Goal: Submit feedback/report problem

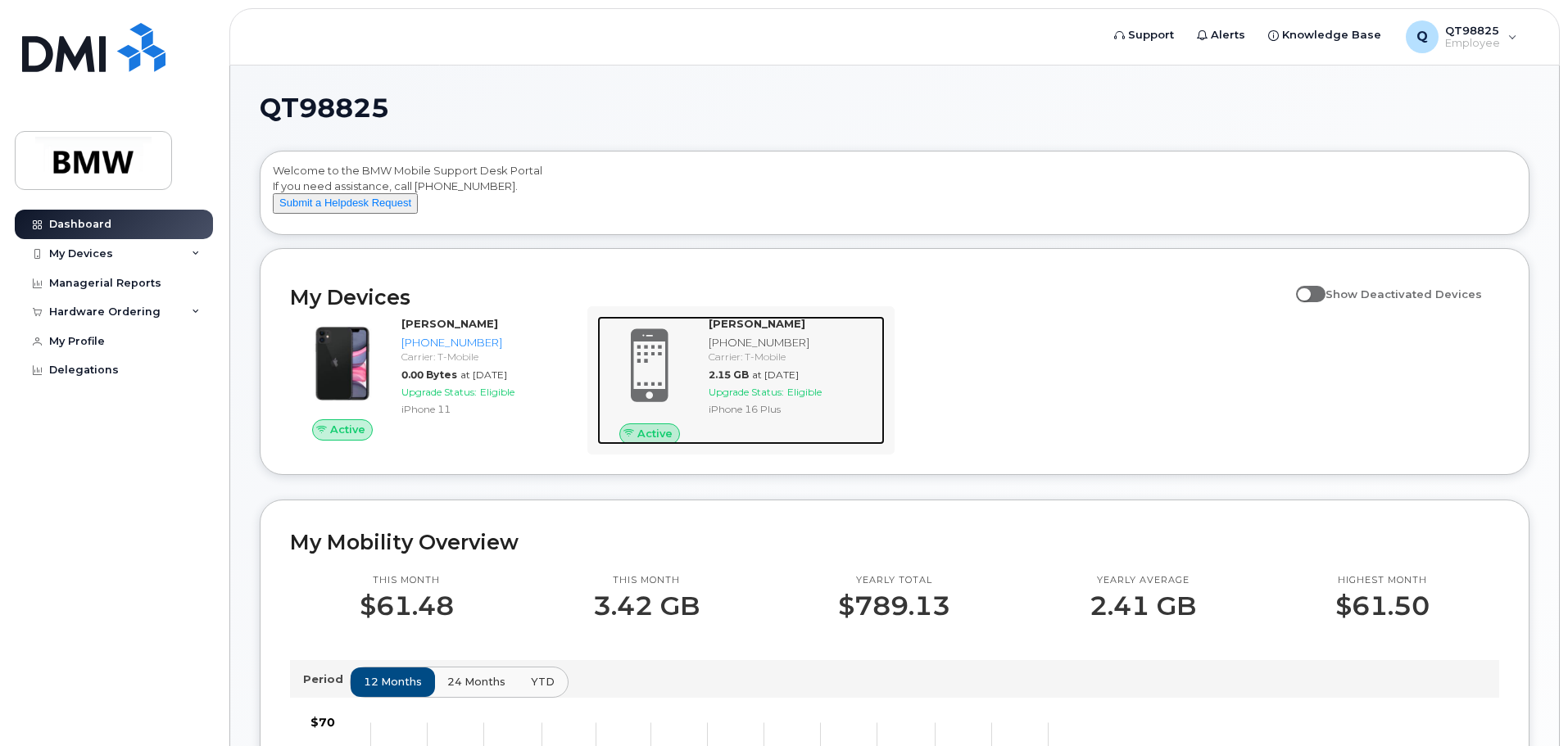
click at [751, 331] on strong "[PERSON_NAME]" at bounding box center [757, 324] width 97 height 13
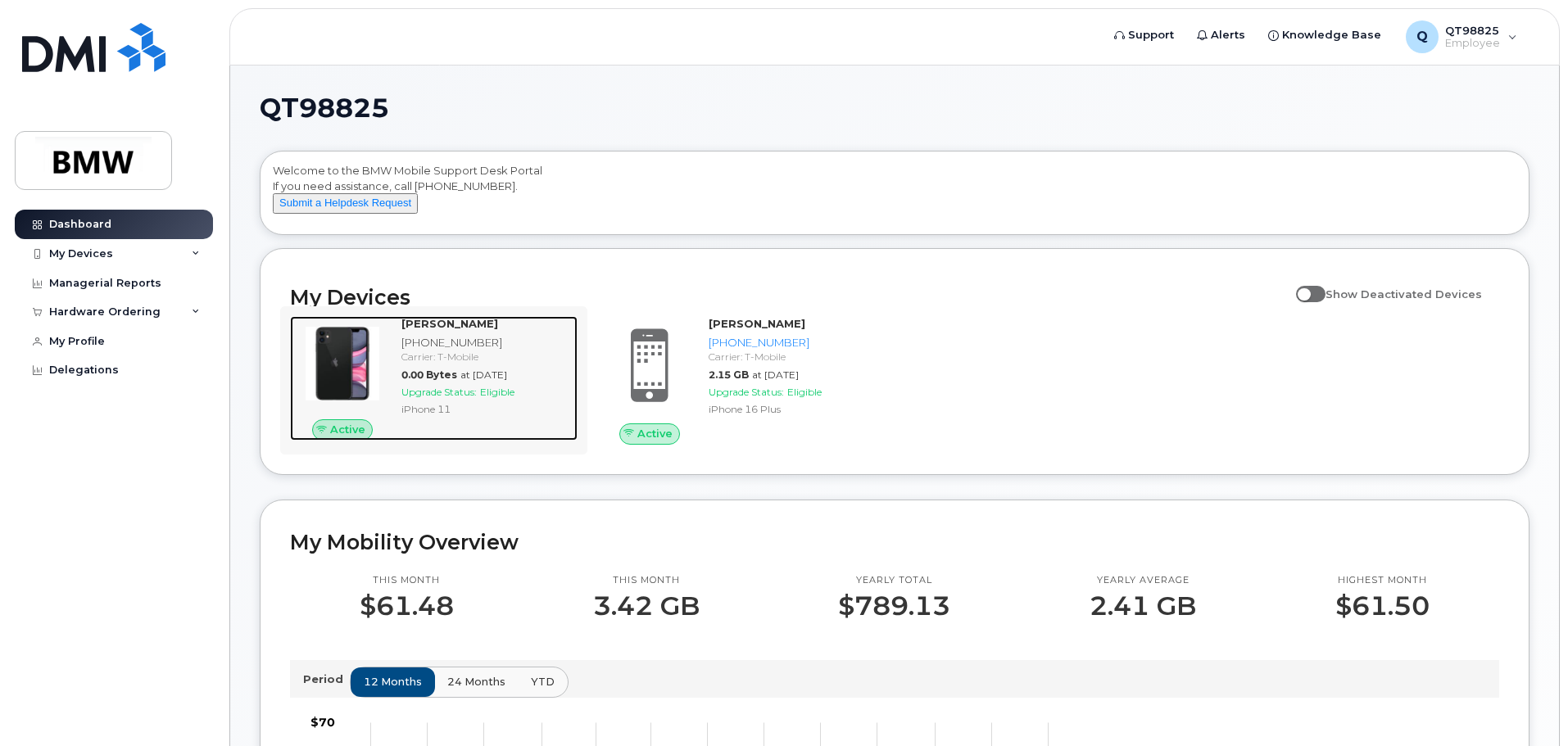
click at [448, 331] on strong "[PERSON_NAME]" at bounding box center [449, 324] width 97 height 13
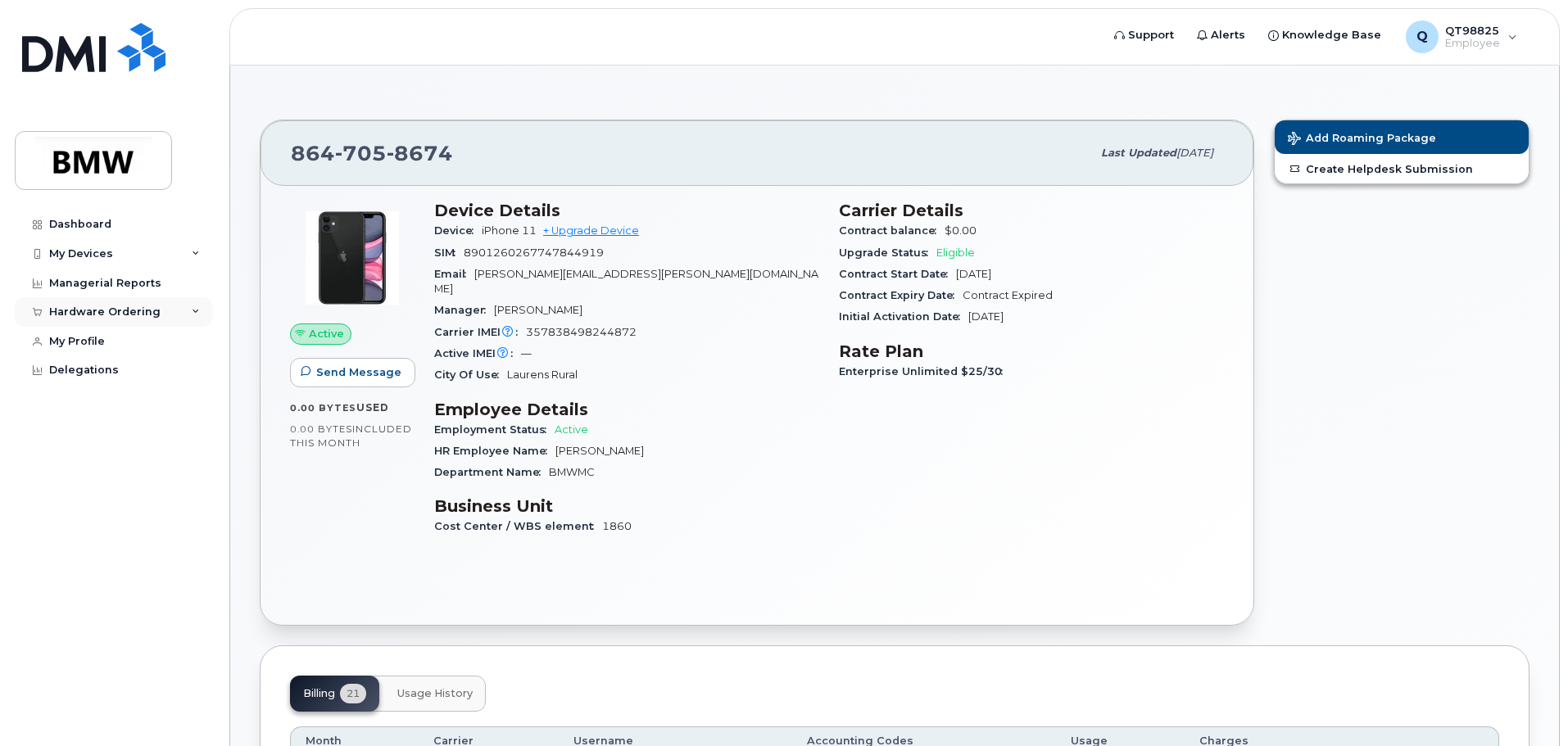
click at [188, 310] on div "Hardware Ordering" at bounding box center [114, 312] width 199 height 29
click at [76, 398] on div "My Profile" at bounding box center [77, 404] width 56 height 13
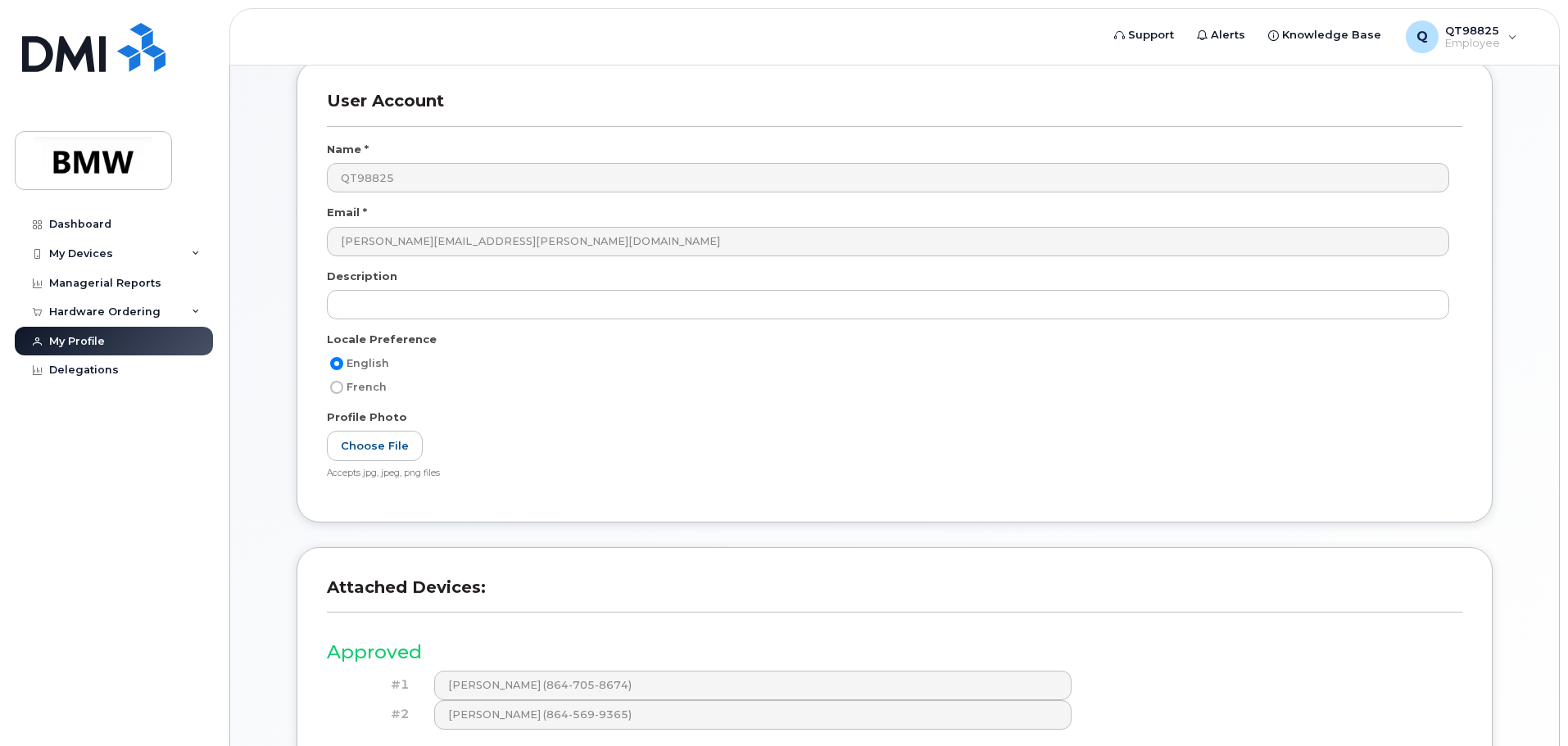
scroll to position [82, 0]
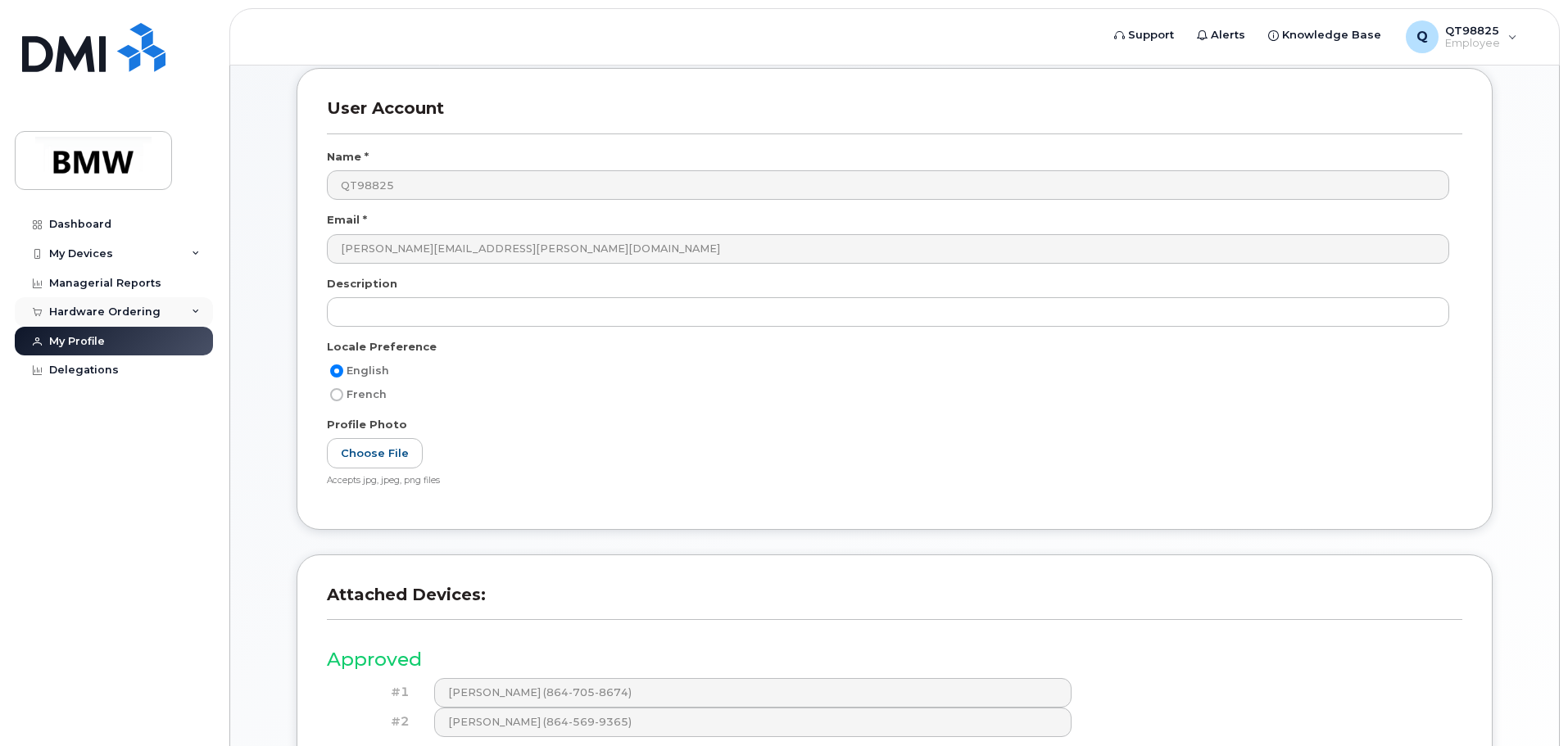
click at [116, 309] on div "Hardware Ordering" at bounding box center [104, 312] width 111 height 13
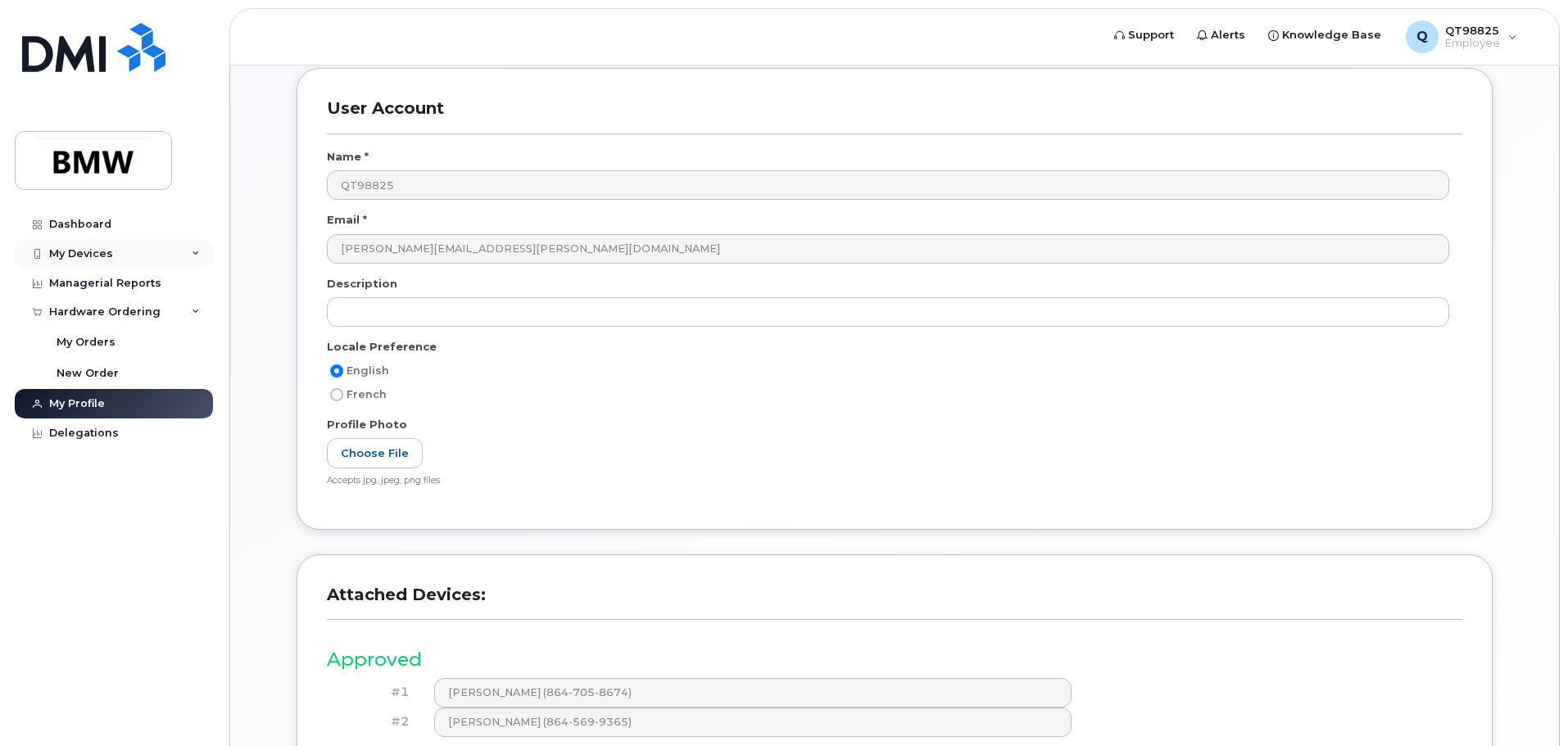
click at [185, 251] on div "My Devices" at bounding box center [114, 253] width 199 height 29
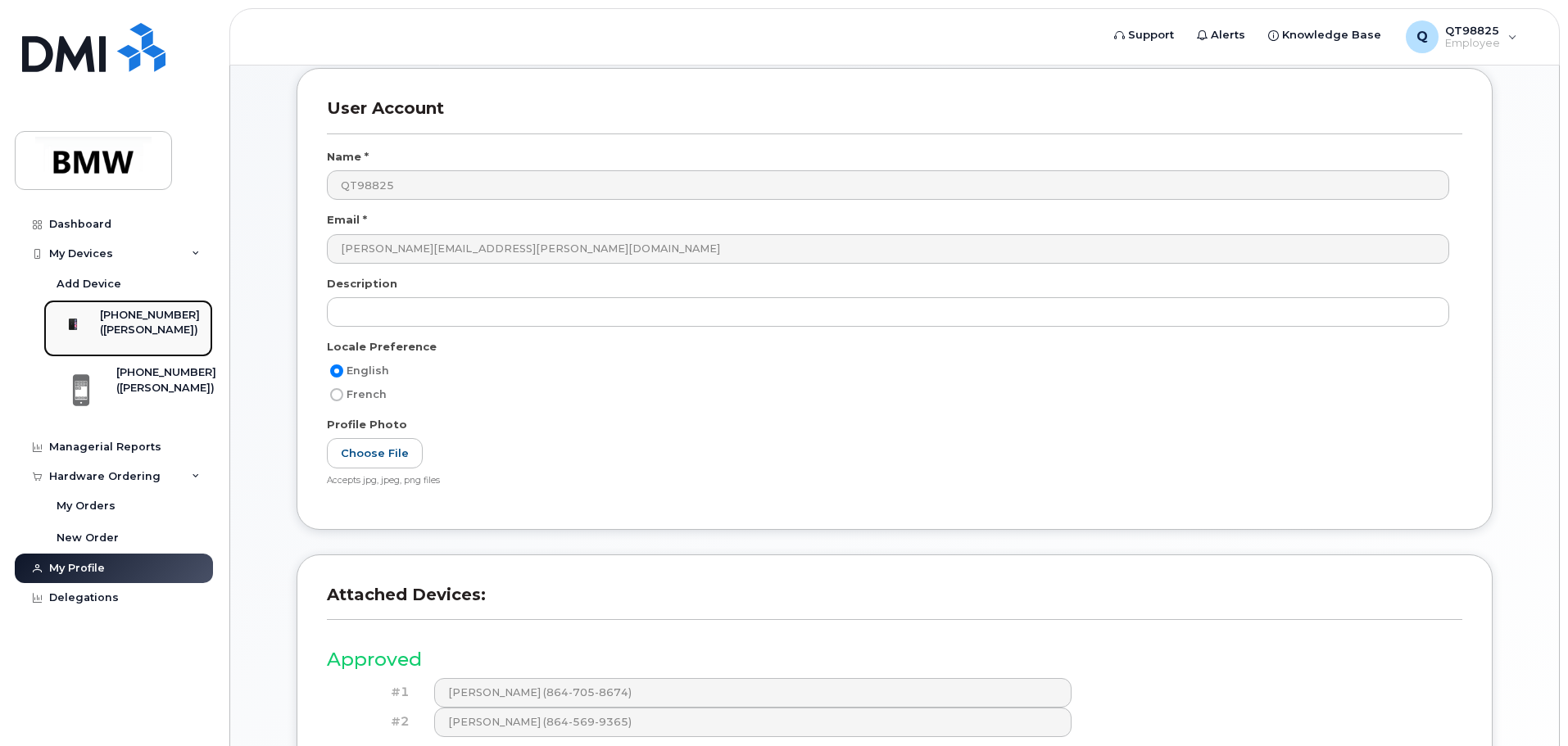
click at [162, 318] on div "[PHONE_NUMBER]" at bounding box center [150, 315] width 100 height 15
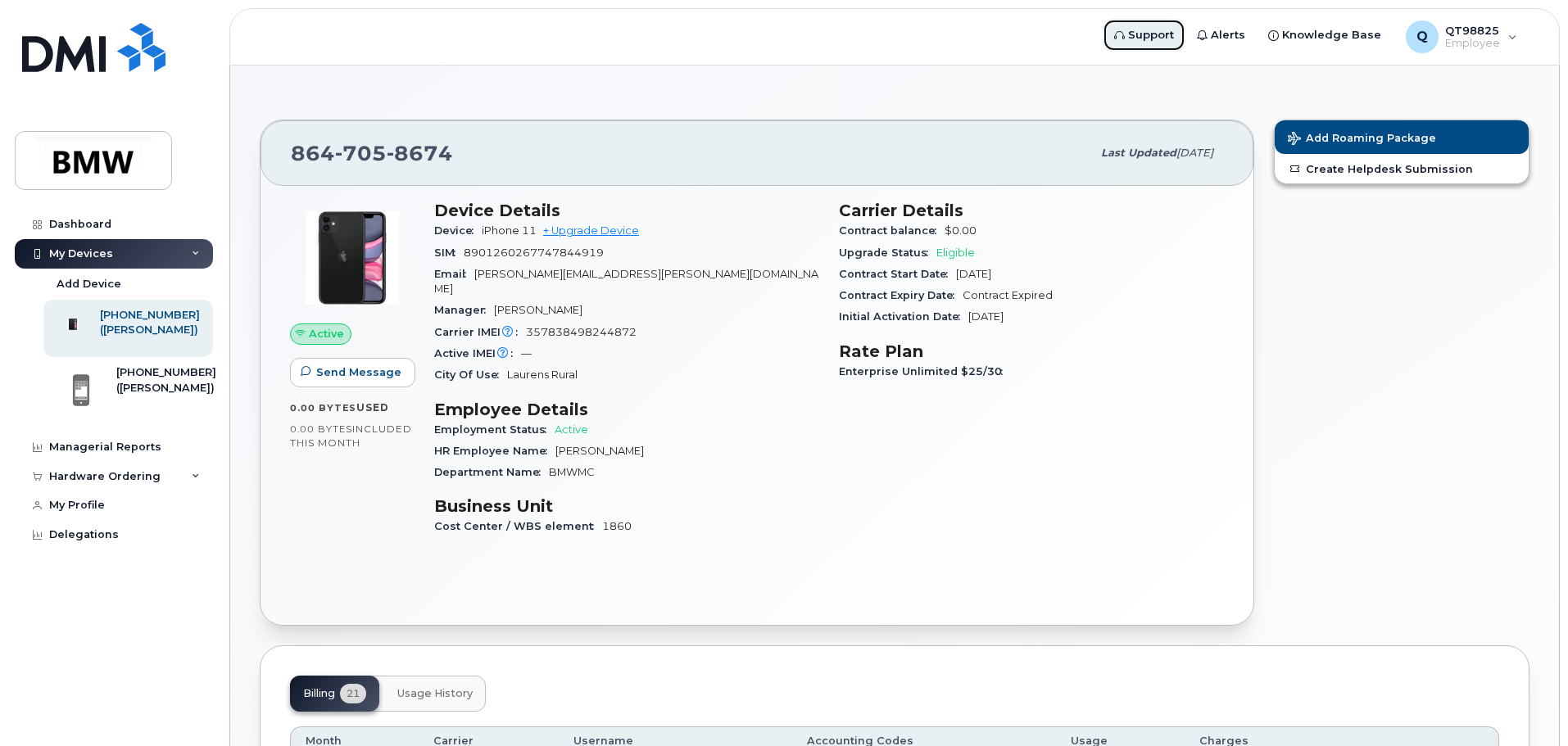
click at [1156, 36] on span "Support" at bounding box center [1151, 34] width 46 height 16
click at [1497, 37] on span "Employee" at bounding box center [1472, 44] width 55 height 13
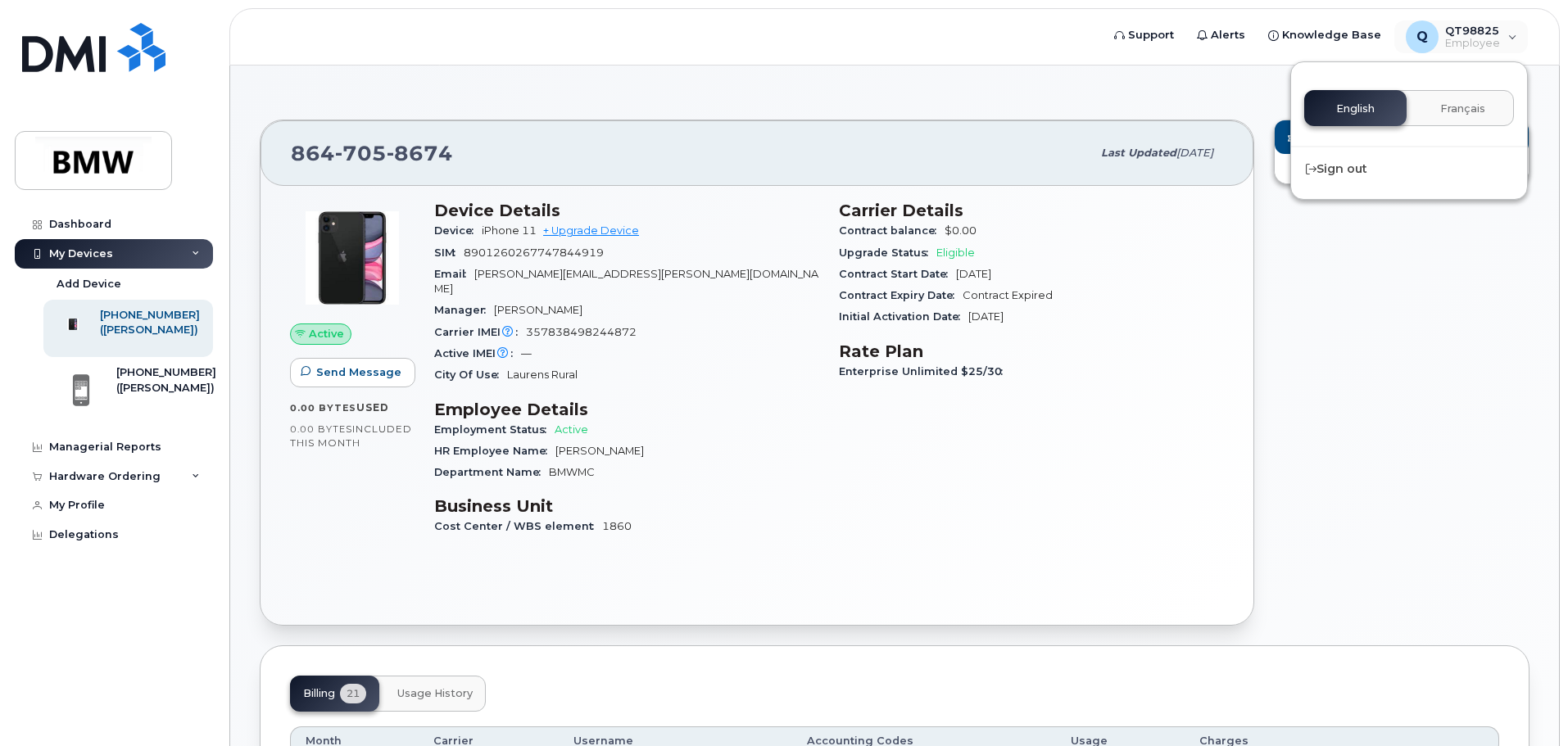
click at [1081, 64] on header "Support Alerts Knowledge Base Q QT98825 Employee English Français Sign out" at bounding box center [895, 37] width 1331 height 57
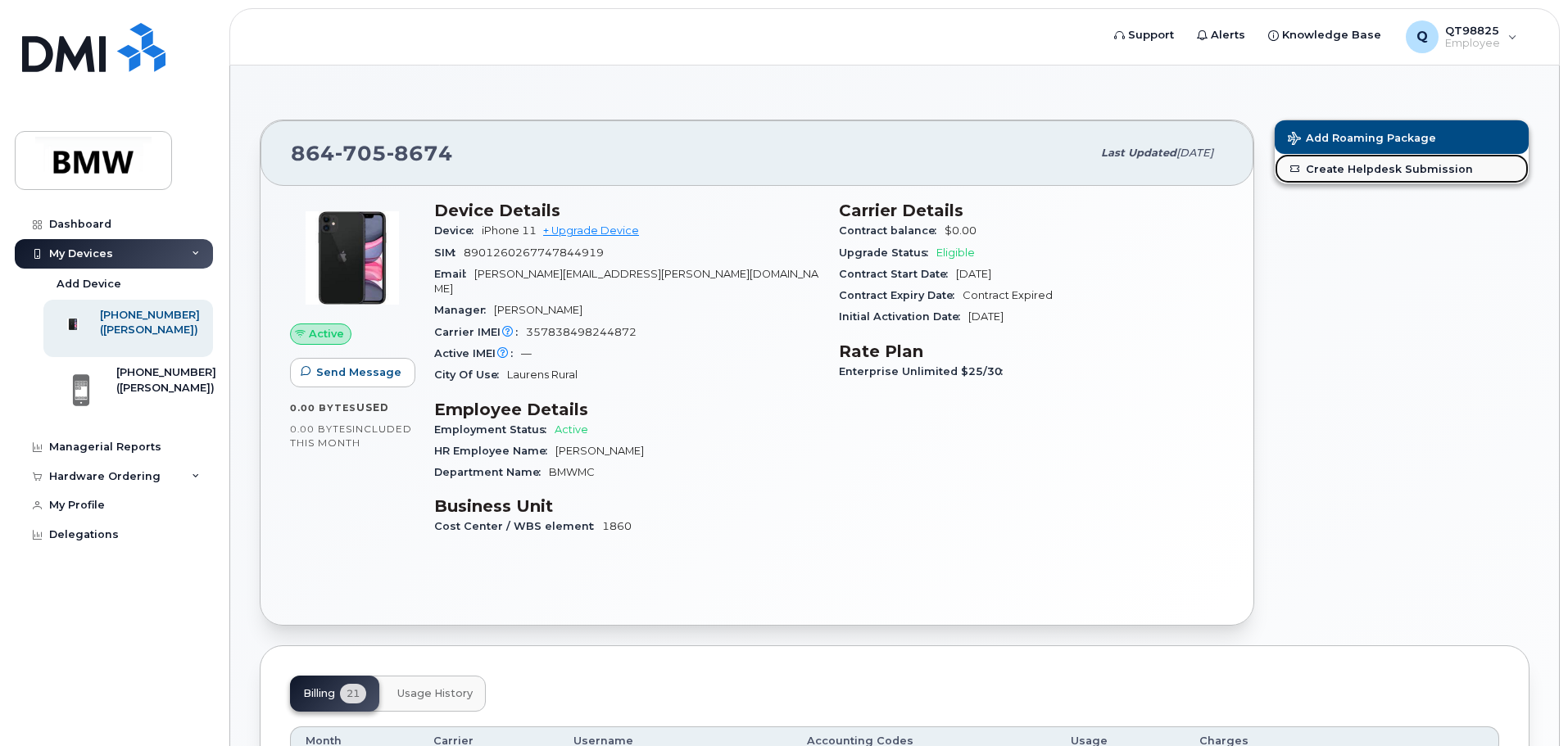
click at [1375, 171] on link "Create Helpdesk Submission" at bounding box center [1402, 168] width 254 height 29
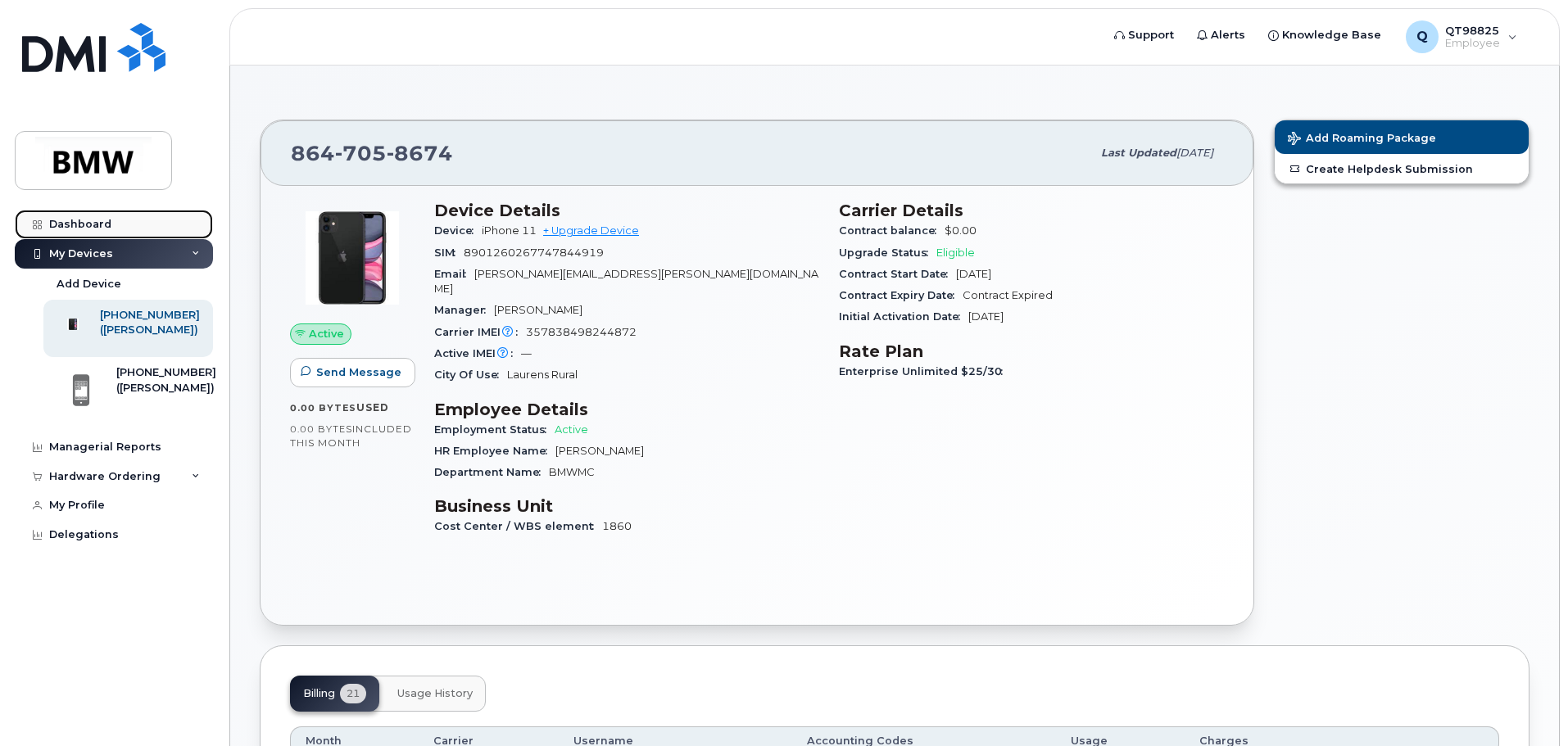
click at [74, 223] on div "Dashboard" at bounding box center [80, 225] width 62 height 13
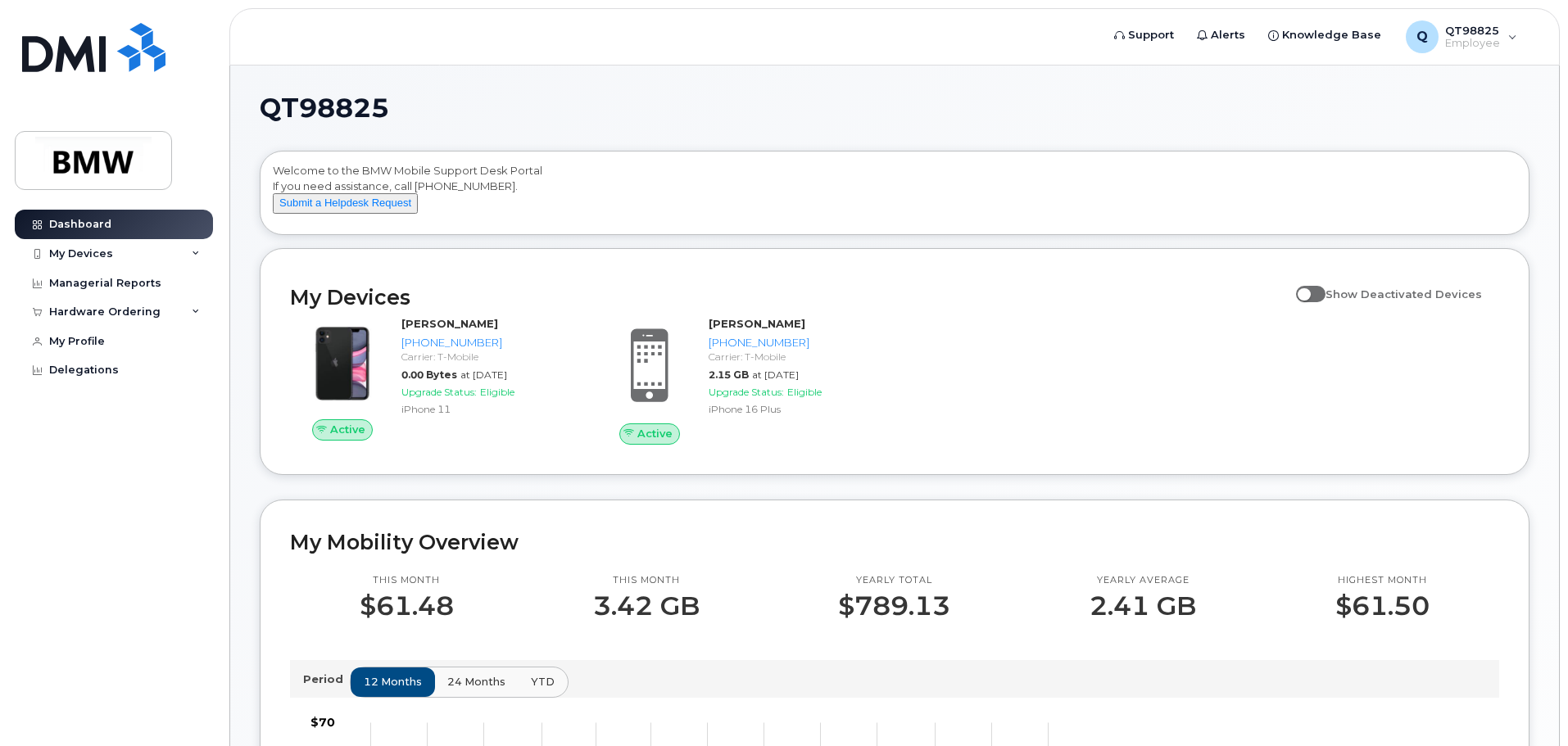
click at [1326, 302] on span at bounding box center [1311, 294] width 29 height 16
click at [1310, 292] on input "Show Deactivated Devices" at bounding box center [1303, 285] width 13 height 13
click at [1326, 302] on span at bounding box center [1311, 294] width 29 height 16
click at [1310, 292] on input "Show Deactivated Devices" at bounding box center [1303, 285] width 13 height 13
checkbox input "false"
